Goal: Task Accomplishment & Management: Manage account settings

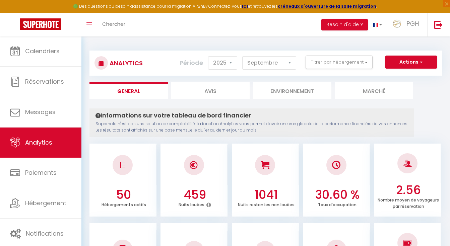
select select "2025"
select select "9"
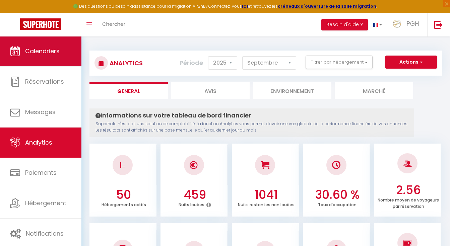
click at [62, 49] on link "Calendriers" at bounding box center [40, 51] width 81 height 30
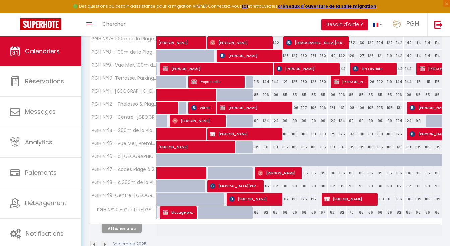
scroll to position [211, 0]
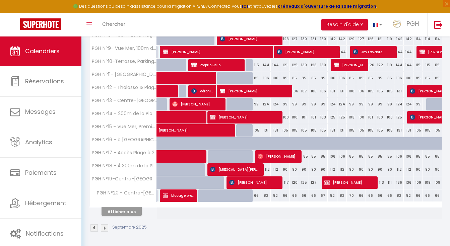
click at [120, 211] on button "Afficher plus" at bounding box center [121, 211] width 40 height 9
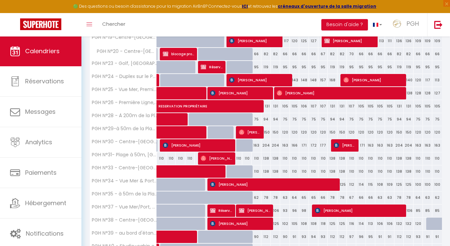
scroll to position [307, 0]
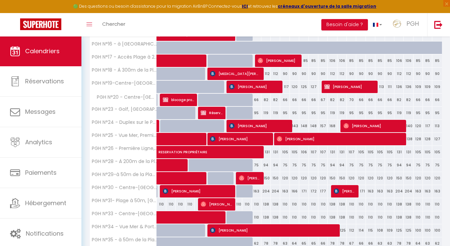
click at [342, 87] on span "[PERSON_NAME]" at bounding box center [349, 86] width 50 height 13
select select "KO"
select select "0"
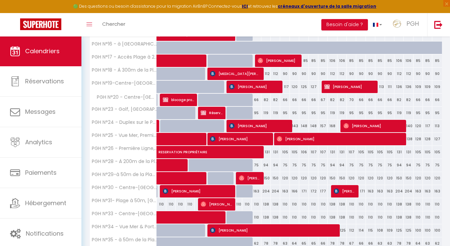
select select "1"
select select
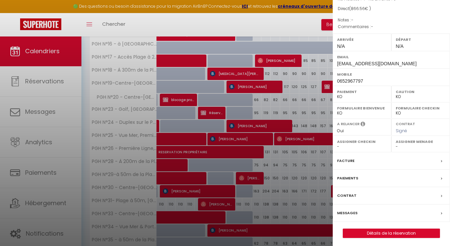
scroll to position [384, 0]
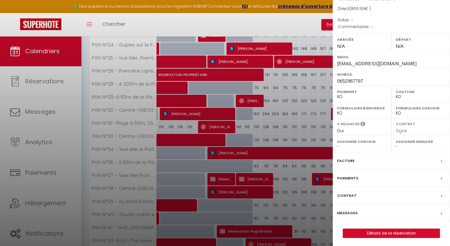
click at [380, 232] on link "Détails de la réservation" at bounding box center [391, 233] width 96 height 9
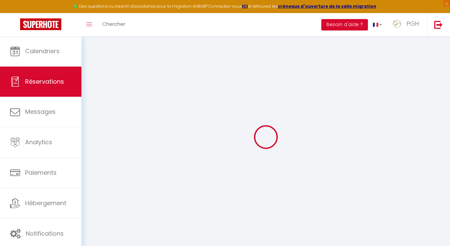
type input "[PERSON_NAME]"
type input "LAUG"
type input "[EMAIL_ADDRESS][DOMAIN_NAME]"
type input "0652967797"
select select "FR"
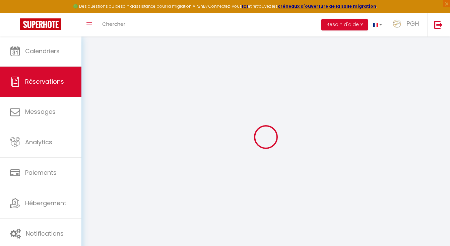
select select "22083"
select select "2"
type input "Jeu 18 Septembre 2025"
select select
type input "Mer 24 Septembre 2025"
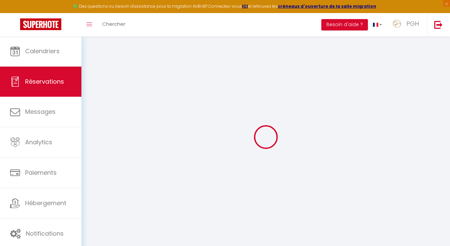
select select
type input "4"
select select "10"
select select
type input "717"
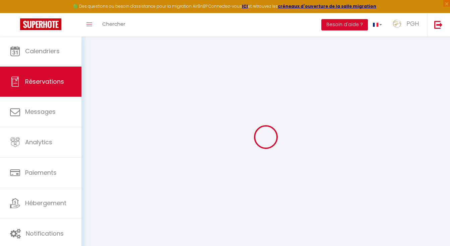
checkbox input "false"
type input "866.56"
type input "70"
type input "45"
type input "0"
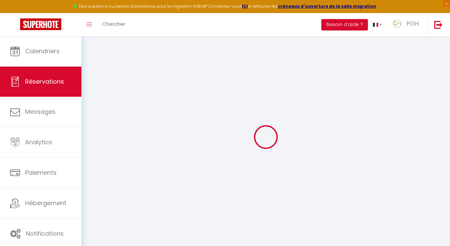
select select
select select "14"
checkbox input "false"
select select
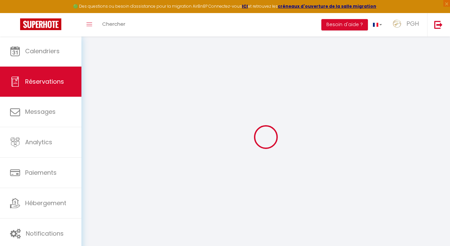
select select
checkbox input "false"
select select
checkbox input "false"
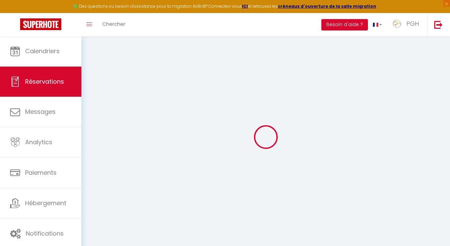
select select
checkbox input "false"
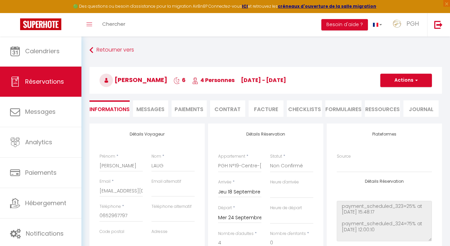
type input "115"
type input "34.56"
select select
checkbox input "false"
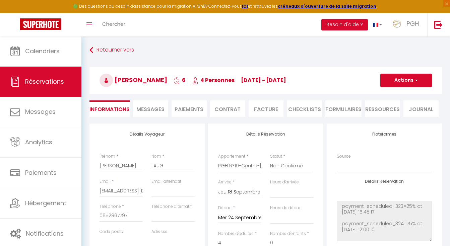
select select
click at [408, 81] on button "Actions" at bounding box center [406, 80] width 52 height 13
click at [404, 110] on link "Supprimer" at bounding box center [399, 112] width 53 height 9
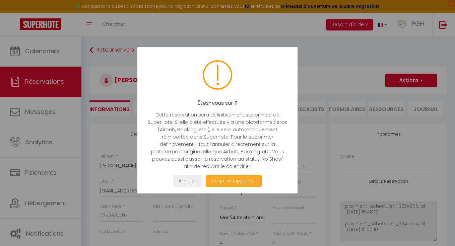
click at [242, 178] on button "Oui je la supprime !" at bounding box center [234, 181] width 56 height 12
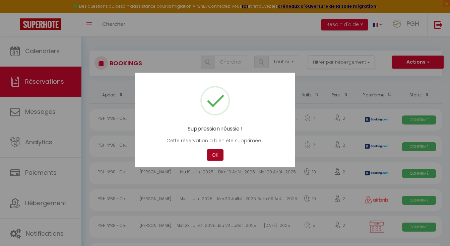
click at [216, 154] on button "OK" at bounding box center [215, 155] width 17 height 12
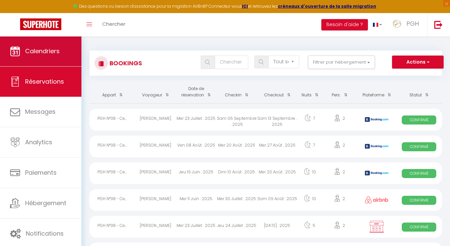
click at [27, 56] on link "Calendriers" at bounding box center [40, 51] width 81 height 30
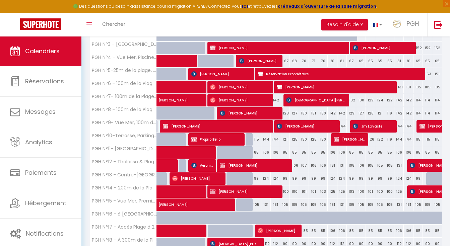
scroll to position [211, 0]
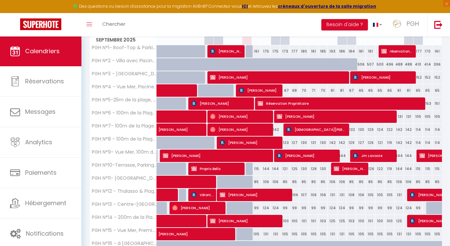
scroll to position [0, 0]
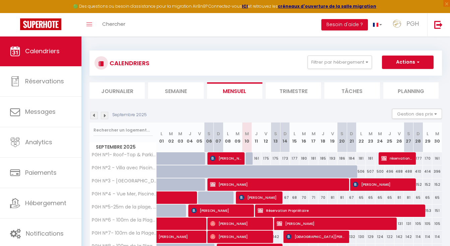
click at [105, 115] on img at bounding box center [104, 115] width 7 height 7
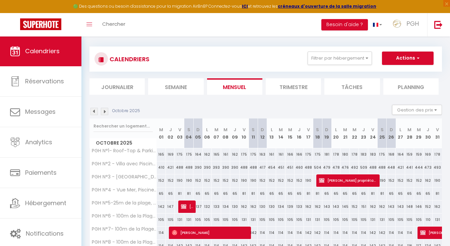
scroll to position [5, 0]
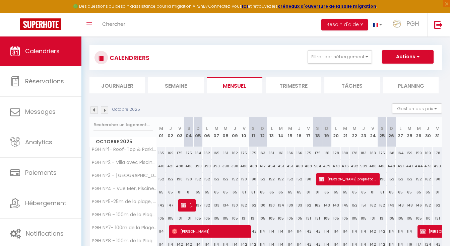
click at [190, 204] on span "[PERSON_NAME]" at bounding box center [187, 205] width 12 height 13
select select "OK"
select select "KO"
select select "0"
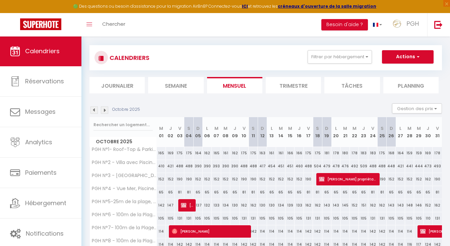
select select "1"
select select
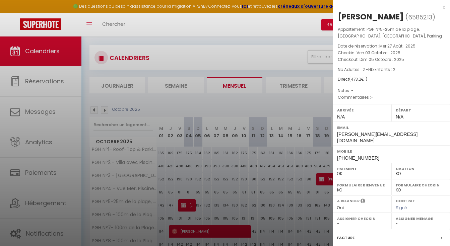
click at [438, 10] on div "x" at bounding box center [389, 7] width 112 height 8
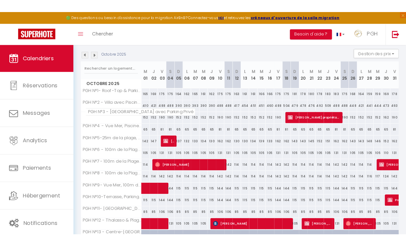
scroll to position [0, 0]
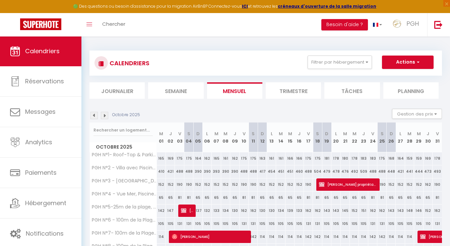
click at [260, 113] on div "Octobre 2025 Gestion des prix Nb Nuits minimum Règles Disponibilité" at bounding box center [265, 116] width 352 height 14
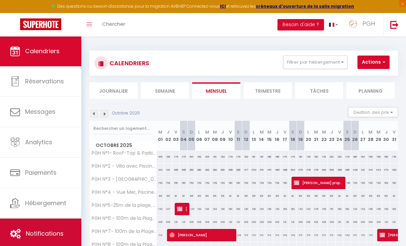
click at [51, 235] on span "Notifications" at bounding box center [45, 233] width 38 height 8
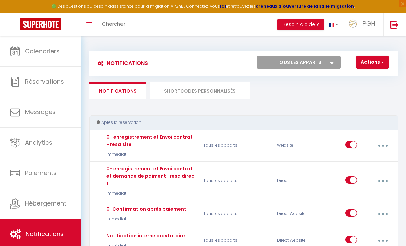
click at [180, 96] on li "SHORTCODES PERSONNALISÉS" at bounding box center [200, 90] width 100 height 16
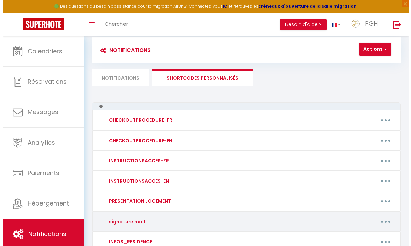
scroll to position [61, 0]
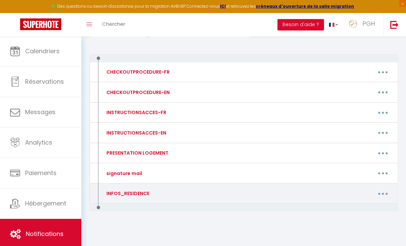
click at [380, 191] on button "button" at bounding box center [383, 193] width 18 height 13
click at [355, 212] on link "Editer" at bounding box center [366, 209] width 50 height 11
type input "INFOS_RESIDENCE"
type textarea "-"
type textarea "- Place de parking extérieur n° 8 - Accès Wifi : XXXX_7C20_5GHZ - Mot de passe …"
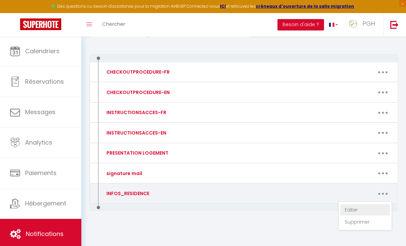
type textarea "- Accès Wifi : Freebox-A0DFB9 - Mot de passe Wifi : Loma2021"
type textarea "- Place de parking extérieur n° 434 - Accès Wifi : Freebox_florence_P2 - Mot de…"
type textarea "- Place de parking extérieur n° 26 - Code portillon : 1439 - Code d'entrée : A3…"
type textarea "- Code entrée résidence : 9515 - Code piscine : badge - Code portillon : badge …"
type textarea "- Code portillon : *2704# - Code entrée résidence : clé 2705 - Place de parking…"
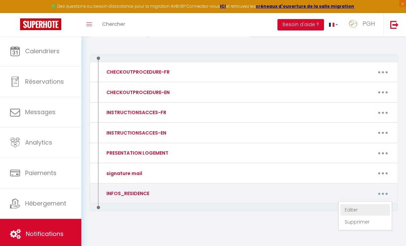
type textarea "- Code portillon : *2704# - Code entrée résidence : clé 2010 - Garage en sous s…"
type textarea "- Code portillon : *2704# - Code entrée résidence : clé 1976 - Place de parking…"
type textarea "- Place de parking extérieur n° 198 - Accès Wifi : Livebox-1410 - Mot de passe …"
type textarea "- Garage - Accès Wifi : Bbox_9699E03F - Mot de passe Wifi : cWqiAHWXXUHL4k3VGU"
type textarea "- Code portillon : 1537 - Code Entrée résidence : 1537A - portail parking 7351 …"
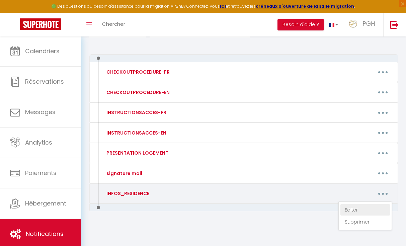
type textarea "- Accès Wifi : Livebox-0590 - Mot de passe Wifi : oTgVumgJMR7AcC4G5q"
type textarea "- Garage en sous sol n° 29 - Accès Wifi : LiveboxFAB0 - Mot de passe Wifi : DTg…"
type textarea "- Place de parking extérieur n° 14 - Accès Wifi : wifi Nymphéa - Mot de passe W…"
type textarea "- Place de parking extérieur n°3 - Code portail piéton 4592/1836 - Accès Wifi :…"
type textarea "- Place de parking extérieur n° 21 - Accès Wifi : SFR_FA8F - Mot de passe Wifi …"
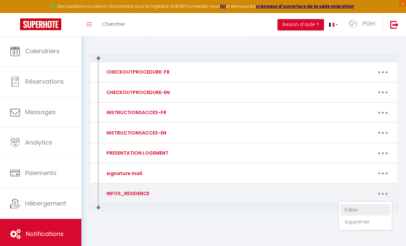
type textarea "- Code Entrée Résidence : 5276 - Code Entrée Plage : 5276A - Place de parking e…"
type textarea "- Place de parking extérieur n° 175 - Accès Wifi : Livebox-0D90 - Mot de passe …"
type textarea "- Code residence : [STREET_ADDRESS] - Accès Wifi : XXXX_C870 - Mot de passe Wif…"
type textarea "- Accès Wifi : XXXX_F1C0_5GHZ - Mot de passe Wifi : nxgc2nyu32hukb3mxk22"
type textarea "- Code porte d'entée : 2210 - Place de parking extérieur n°20 - Accès Wifi : Li…"
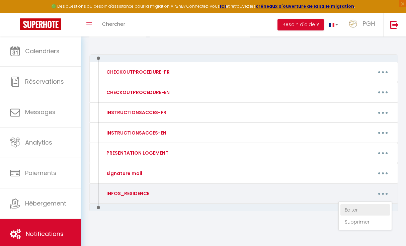
type textarea "- [GEOGRAPHIC_DATA] : 2404A - Code entrée C : 3424 - Place de parking extérieur…"
type textarea "- Place de parking extérieur n° 439 - Code d'entrée 1952 - Accès Wifi : SFR_530…"
type textarea "- Entrée G : 9871 - Place de parking en sous-sol n° 75; cadenas 4397 - Wifi : B…"
type textarea "- Code entrée résidence : 1212 - Place de parking extérieur n° - Accès Wifi : F…"
type textarea "- Code entrée résidence : 0324 - Place de parking extérieur n°114 - Accès Wifi …"
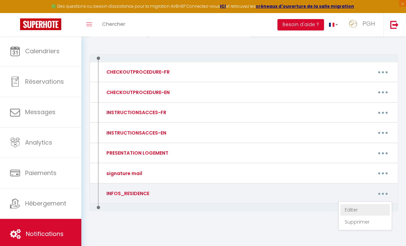
type textarea "- Place de parking extérieur n° 121 - Accès Wifi : SFR_CEC0 - Mot de passe Wifi…"
type textarea "- Code entrée résidence : 0324 - Place de parking extérieur n°302 - Accès Wifi …"
type textarea "- Code entrée résidence : 2204 - Accès WiFi : Livebox-A2A1 - Mot de passe WiFi …"
type textarea "- Code portillon : 2404A - Code entrée résidence : 3424 - Code ascenseur : 7826…"
type textarea "- Place de parking extérieur n° 5 - Code portail piéton 4592/1836 - Accès Wifi …"
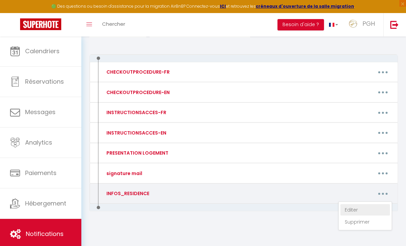
type textarea "- Code portillon : 9870A - Code entrée résidence : 9870A - Place de parking ext…"
type textarea "- Place de parking sous-sol n° 6 - Code entrée : 2589 - Accès Wifi :xxxx_BC08 -…"
type textarea "- Code entrée : 8624 - Accès Wifi : 204 LPG Invité - Mot de passe Wifi : 204LPG…"
type textarea "- Place de parking sous-sol n° 262 - Code portail piéton 4592/1836 - Accès Wifi…"
type textarea "- Place de parking extérieur n° 6 - Code portail piéton 1479 - Code accès immeu…"
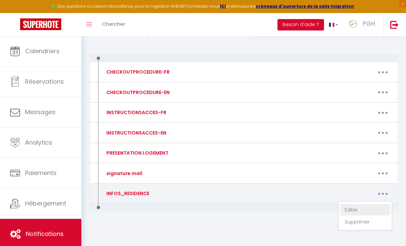
type textarea "- Place de parking extérieur n° 73 - Accès Wifi : SFR_C113 - Mot de passe WiFi …"
type textarea "- Code portillon/entrée- 2302 - Accès Wifi : Livebox - 3A60 - Mot de passe WiFi…"
type textarea "- Accès Wifi : Freebox - 19A9D4 - Mot de passe WiFi : drfmrqbz2zqh9nkkqs95kr"
type textarea "- Place de parking extérieur n° 611 - Code portillon : 14869A - Code entrée rés…"
type textarea "- Place de parking sous-sol n° 63 - Accès Wifi : Freebox - 47B105 - Mot de pass…"
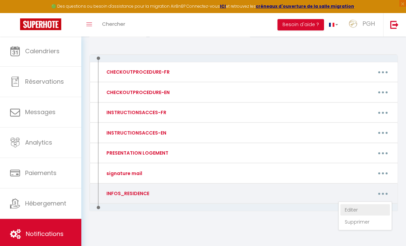
type textarea "- Accès Wifi : LiveBox - 4800 - Mot de passe WiFi : 47ubZPDFF5aqYo3Y42"
type textarea "- Accès Wifi : Freebox - 780429 - Mot de passe WiFi : divisor&-edicente#8-adstr…"
type textarea "- Place de parking extérieur n° 180 - Code d'entrée 2534 - Accès Wifi : sfr_60B…"
type textarea "- Place de parking garage n°108 - Code d'entrée 1397A - Code portail parking 13…"
type textarea "- Code portillon : 2404A - Code entrée résidence : 3424 - Code ascenseur : 7826…"
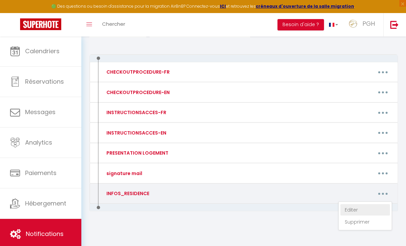
type textarea "- Place de parking extérieur n°63 (noir) - Code d'entrée: 1620"
type textarea "- Place de parking garage n°91 - Accès Wifi : Bbox-181BB15F - Mot de passe WiFi…"
type textarea "- Accès Wifi : xxx_FDB0 - Mot de passe WiFi : mje43mpbg3jkg92umnu8"
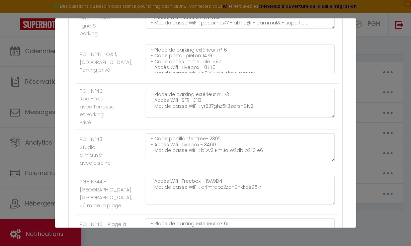
scroll to position [5, 0]
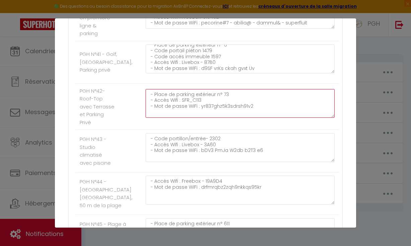
drag, startPoint x: 194, startPoint y: 115, endPoint x: 182, endPoint y: 115, distance: 11.4
click at [182, 115] on textarea "- Place de parking extérieur n° 73 - Accès Wifi : SFR_C113 - Mot de passe WiFi …" at bounding box center [240, 103] width 189 height 29
click at [221, 116] on textarea "- Place de parking extérieur n° 73 - Accès Wifi : SFR_C113 - Mot de passe WiFi …" at bounding box center [240, 103] width 189 height 29
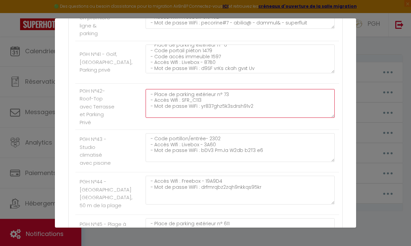
click at [222, 117] on textarea "- Place de parking extérieur n° 73 - Accès Wifi : SFR_C113 - Mot de passe WiFi …" at bounding box center [240, 103] width 189 height 29
click at [222, 118] on textarea "- Place de parking extérieur n° 73 - Accès Wifi : SFR_C113 - Mot de passe WiFi …" at bounding box center [240, 103] width 189 height 29
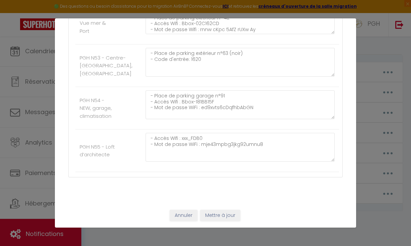
scroll to position [2185, 0]
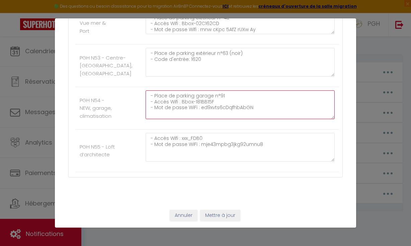
drag, startPoint x: 216, startPoint y: 111, endPoint x: 180, endPoint y: 110, distance: 35.8
click at [180, 110] on textarea "- Place de parking garage n°91 - Accès Wifi : Bbox-181BB15F - Mot de passe WiFi…" at bounding box center [240, 104] width 189 height 29
click at [206, 109] on textarea "- Place de parking garage n°91 - Accès Wifi : Bbox-181BB15F - Mot de passe WiFi…" at bounding box center [240, 104] width 189 height 29
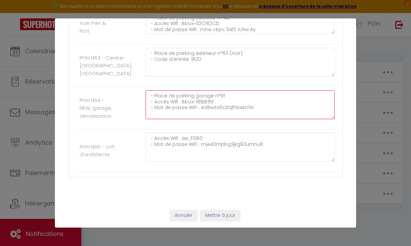
click at [206, 109] on textarea "- Place de parking garage n°91 - Accès Wifi : Bbox-181BB15F - Mot de passe WiFi…" at bounding box center [240, 104] width 189 height 29
click at [193, 110] on textarea "- Place de parking garage n°91 - Accès Wifi : Bbox-181BB15F - Mot de passe WiFi…" at bounding box center [240, 104] width 189 height 29
click at [184, 110] on textarea "- Place de parking garage n°91 - Accès Wifi : Bbox-181BB15F - Mot de passe WiFi…" at bounding box center [240, 104] width 189 height 29
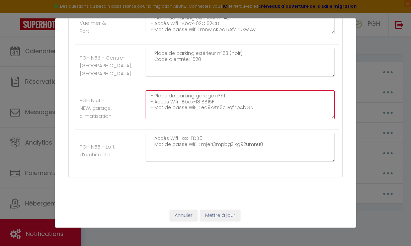
click at [184, 110] on textarea "- Place de parking garage n°91 - Accès Wifi : Bbox-181BB15F - Mot de passe WiFi…" at bounding box center [240, 104] width 189 height 29
click at [225, 117] on textarea "- Place de parking garage n°91 - Accès Wifi : Bbox-181BB15F - Mot de passe WiFi…" at bounding box center [240, 104] width 189 height 29
